Goal: Task Accomplishment & Management: Manage account settings

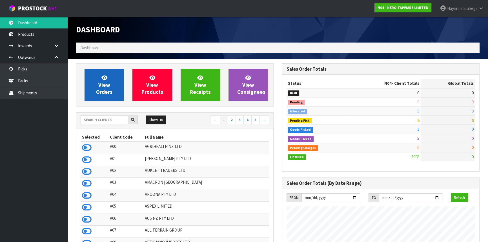
scroll to position [438, 206]
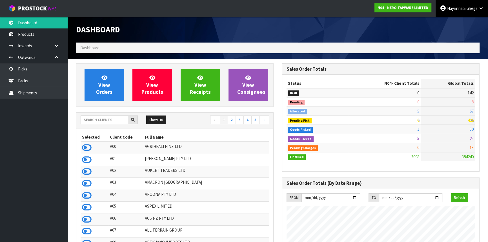
click at [467, 6] on span "Siuhega" at bounding box center [470, 8] width 14 height 5
click at [465, 20] on link "Logout" at bounding box center [465, 23] width 45 height 8
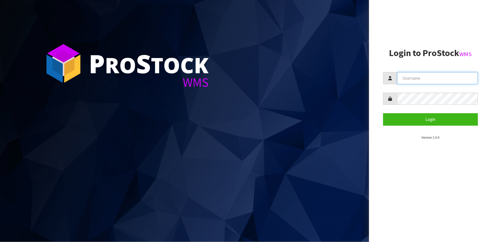
click at [408, 78] on input "text" at bounding box center [437, 78] width 81 height 12
type input "Hayrinna"
click at [383, 113] on button "Login" at bounding box center [430, 119] width 95 height 12
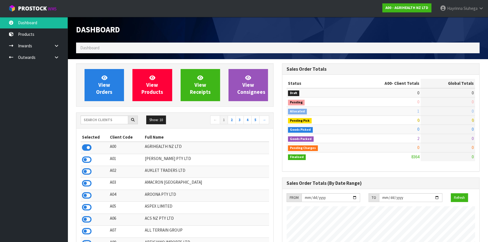
scroll to position [426, 206]
